Goal: Information Seeking & Learning: Learn about a topic

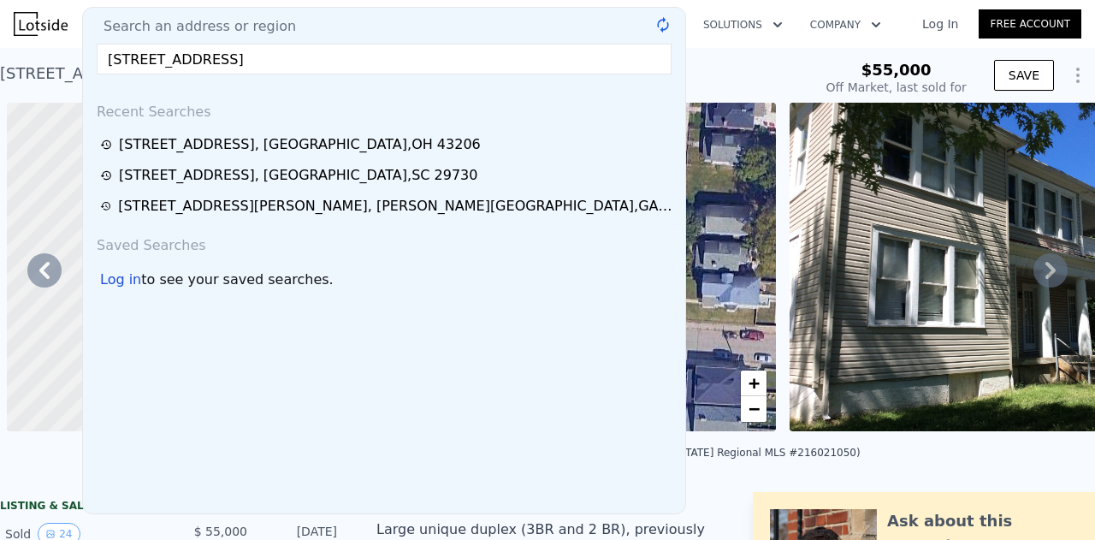
scroll to position [0, 398]
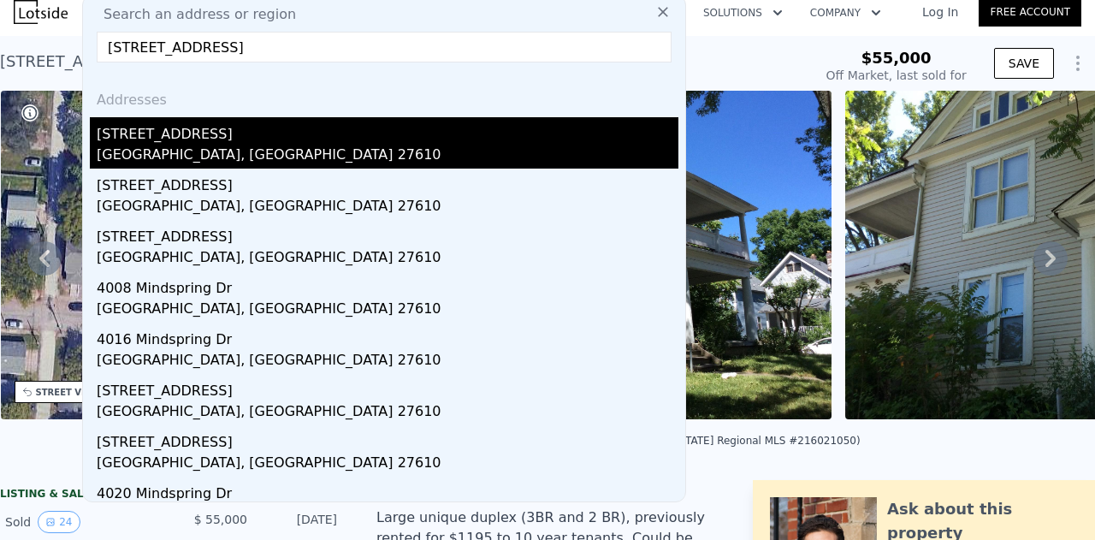
type input "4100 Mindspring Dr, Raleigh, NC 27610"
click at [254, 157] on div "Raleigh, NC 27610" at bounding box center [388, 157] width 582 height 24
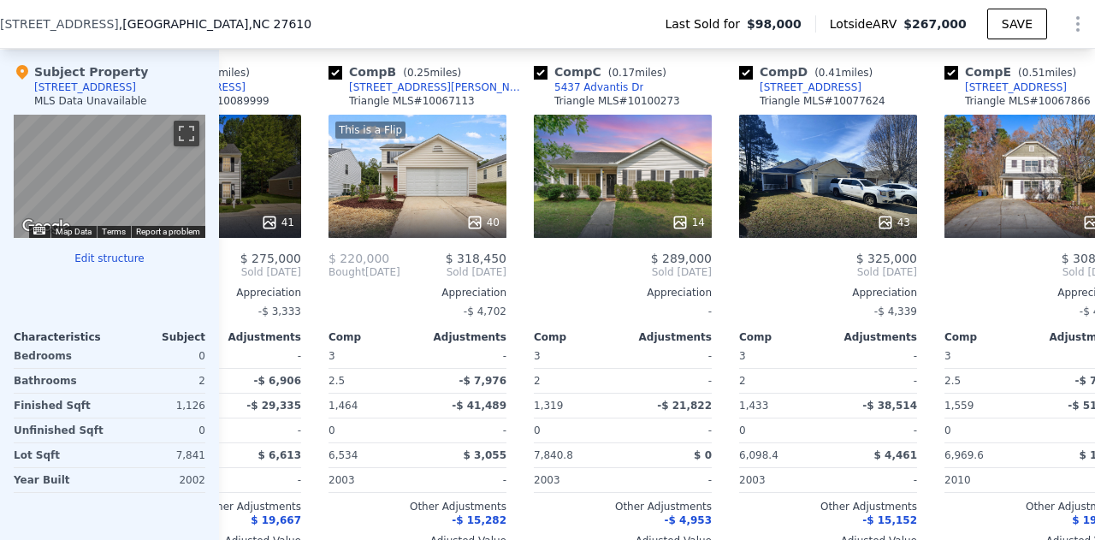
scroll to position [0, 119]
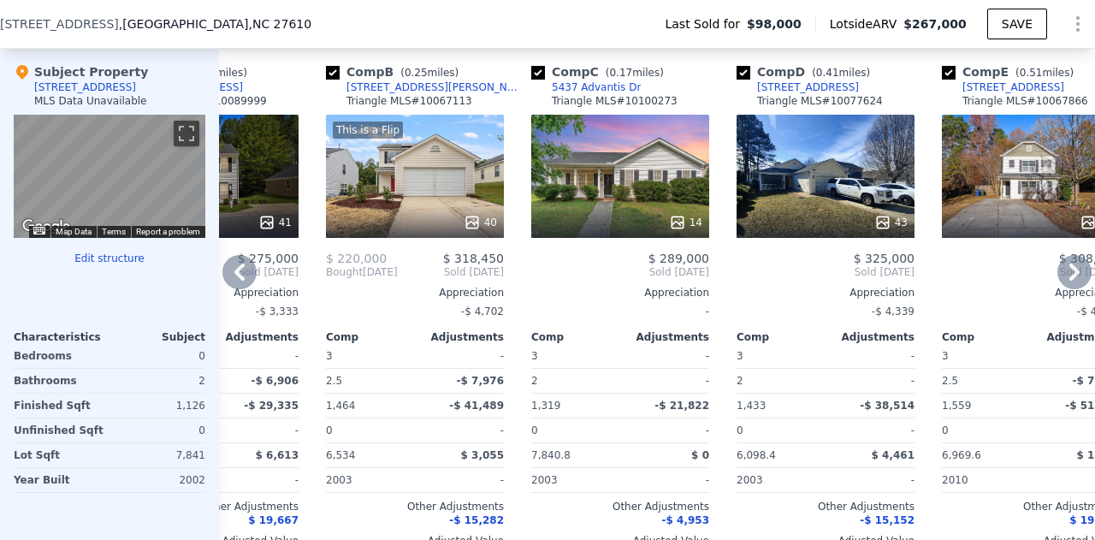
click at [585, 193] on div "14" at bounding box center [620, 176] width 178 height 123
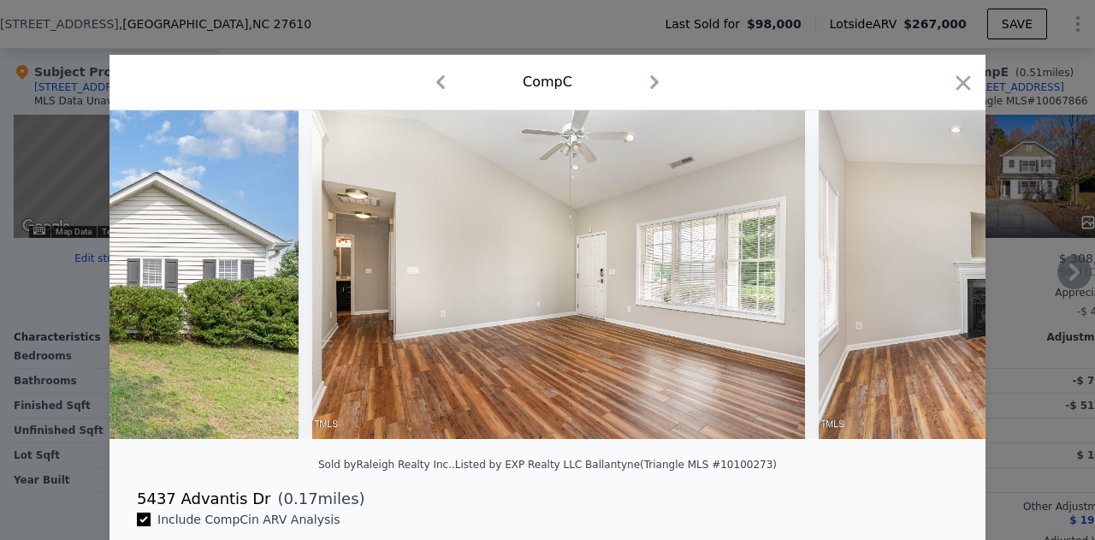
scroll to position [234, 0]
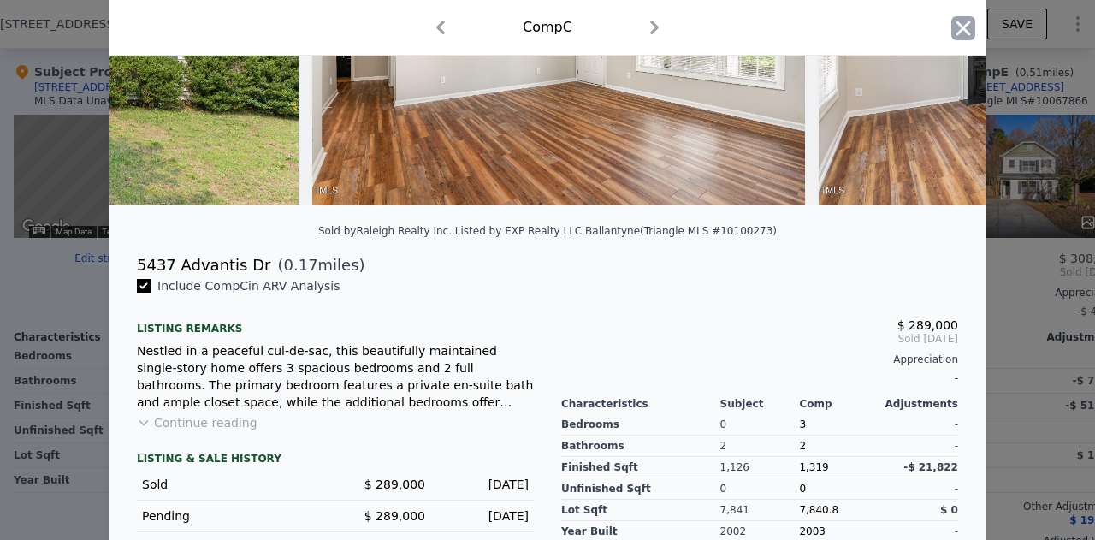
click at [958, 16] on icon "button" at bounding box center [964, 28] width 24 height 24
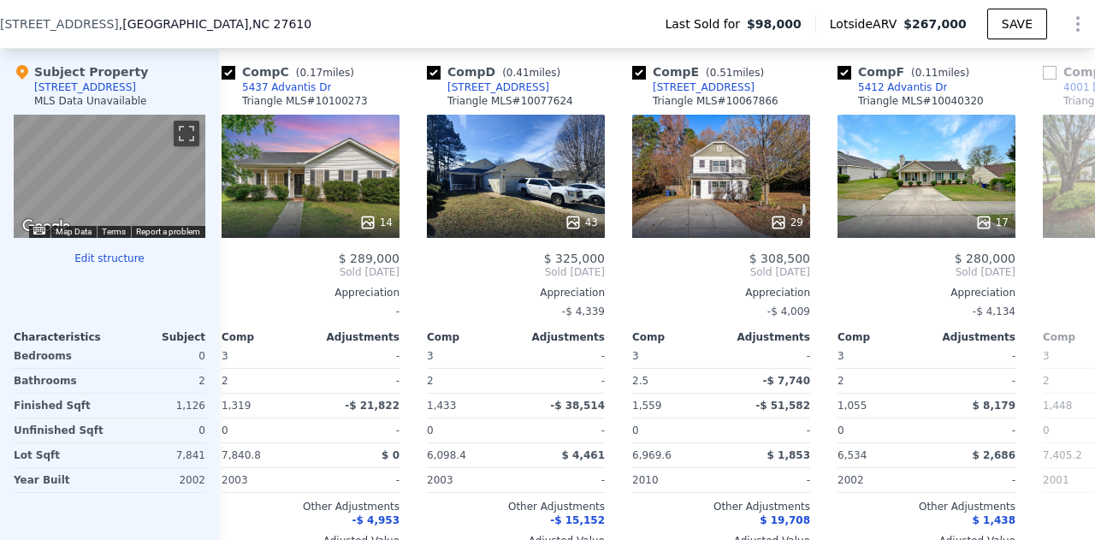
scroll to position [0, 626]
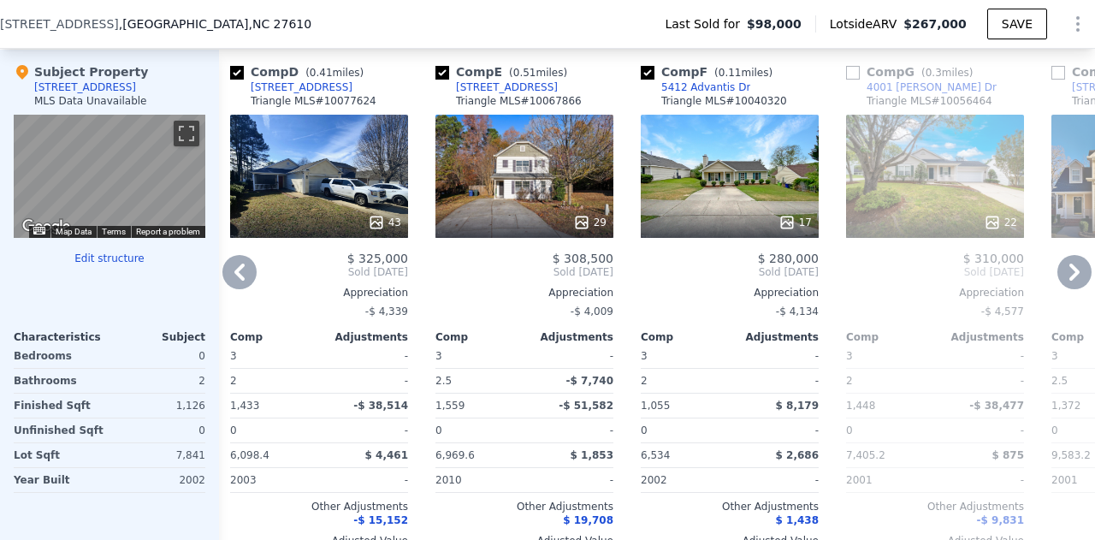
click at [741, 207] on div "17" at bounding box center [730, 176] width 178 height 123
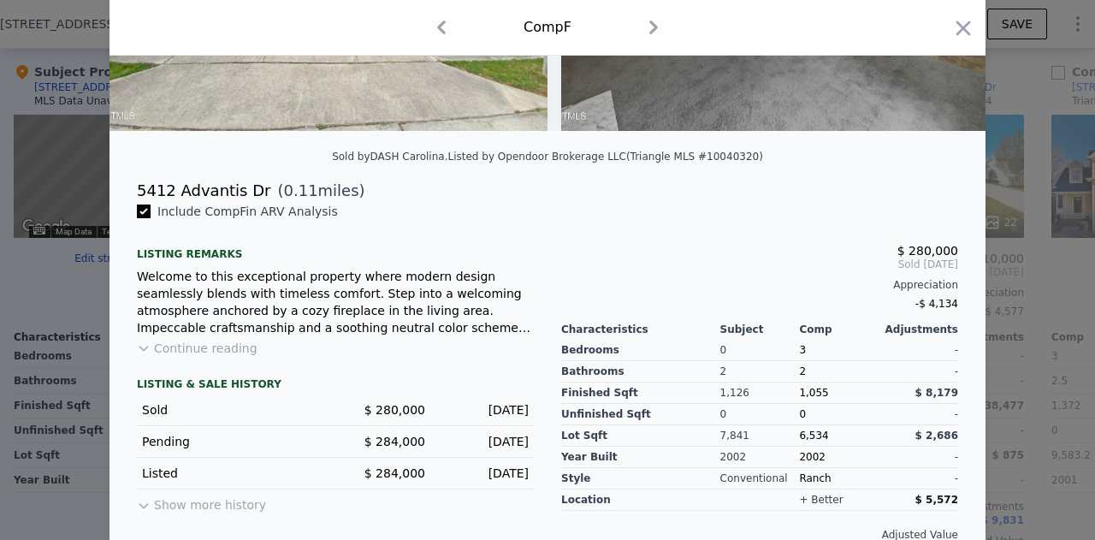
scroll to position [310, 0]
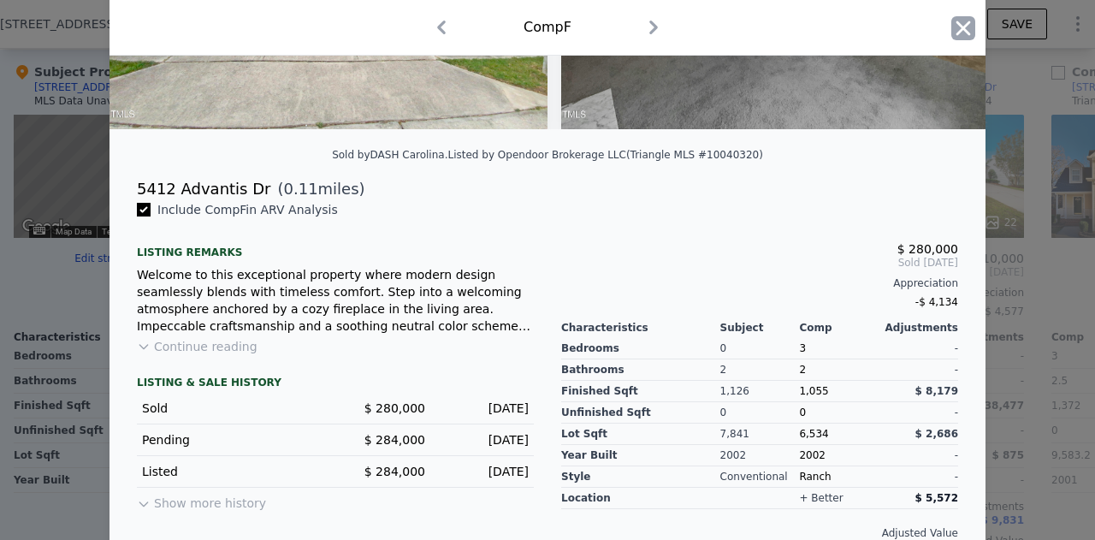
click at [957, 22] on icon "button" at bounding box center [964, 28] width 15 height 15
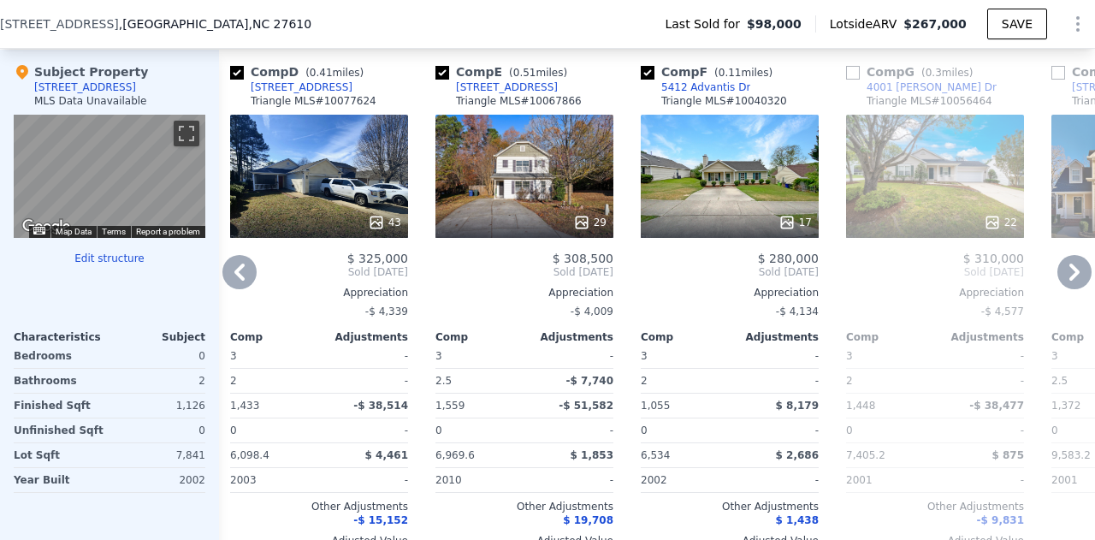
click at [706, 196] on div "17" at bounding box center [730, 176] width 178 height 123
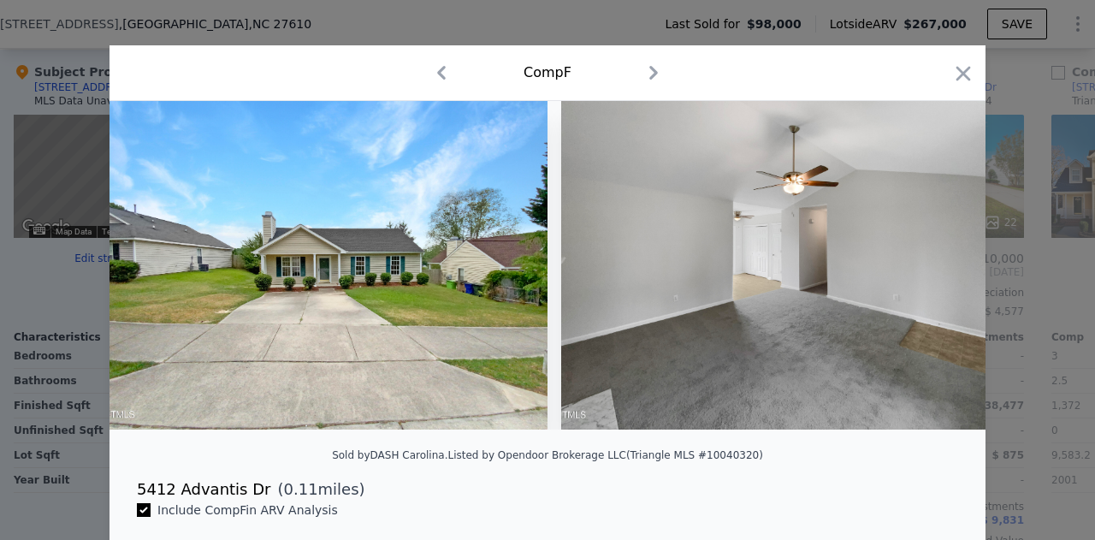
scroll to position [11, 0]
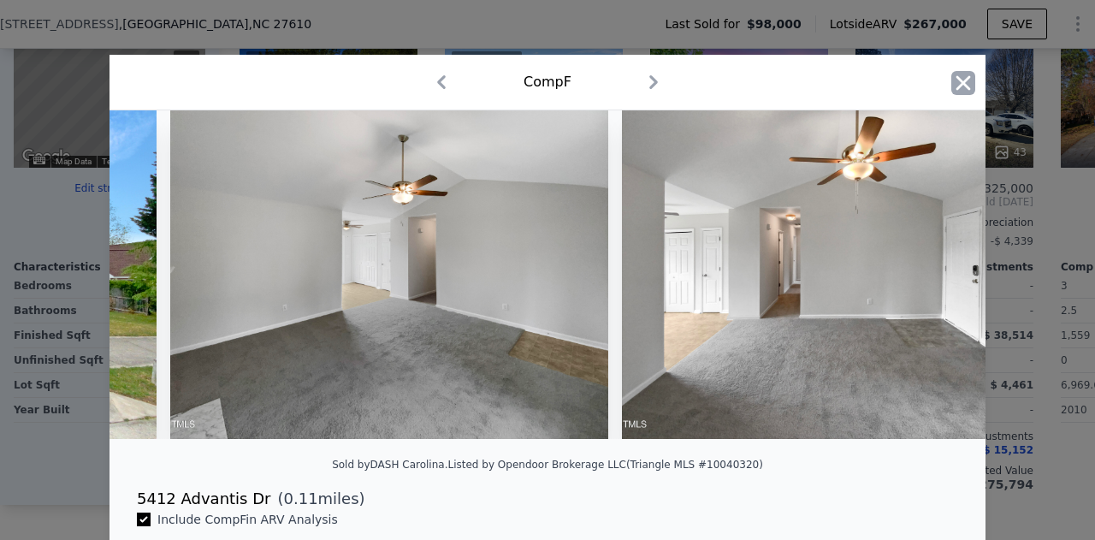
click at [957, 84] on icon "button" at bounding box center [964, 82] width 15 height 15
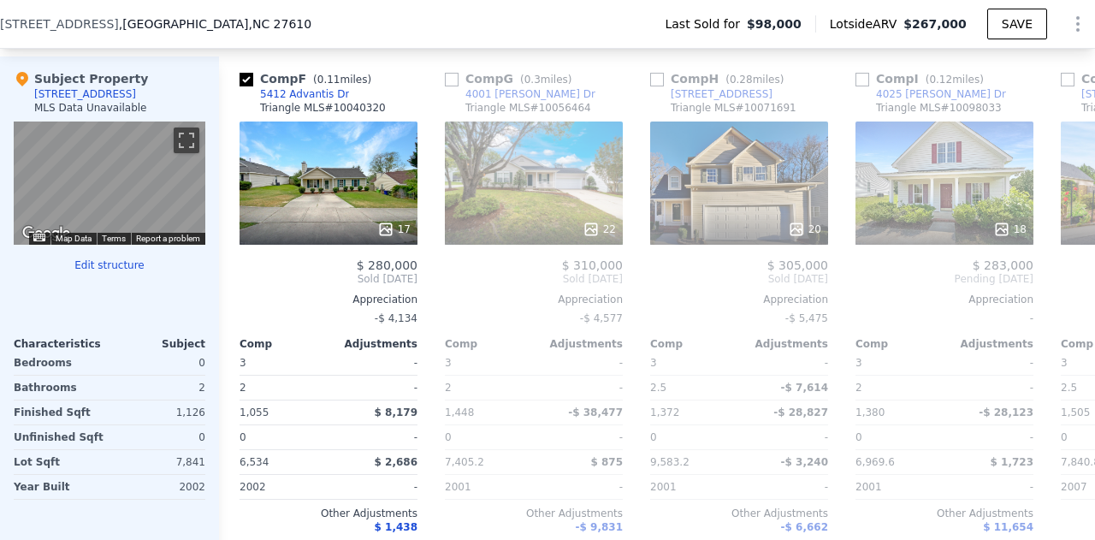
scroll to position [0, 1035]
